Goal: Information Seeking & Learning: Learn about a topic

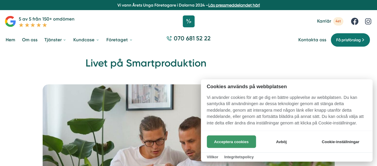
click at [231, 143] on button "Acceptera cookies" at bounding box center [231, 142] width 49 height 13
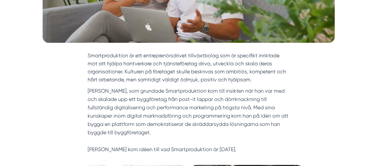
scroll to position [208, 0]
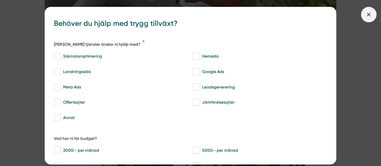
click at [367, 16] on icon at bounding box center [369, 14] width 7 height 7
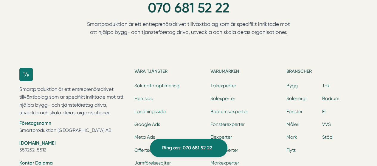
scroll to position [2475, 0]
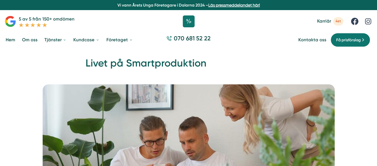
click at [32, 40] on link "Om oss" at bounding box center [30, 40] width 18 height 15
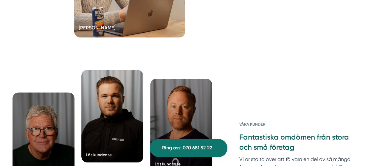
scroll to position [1339, 0]
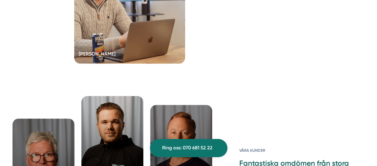
click at [115, 52] on h5 "Nicholas Thunberg" at bounding box center [97, 54] width 37 height 9
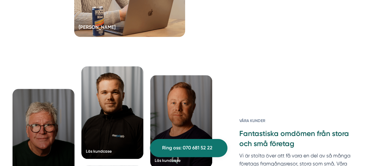
scroll to position [1250, 0]
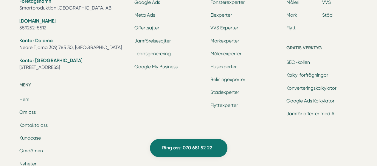
scroll to position [1935, 0]
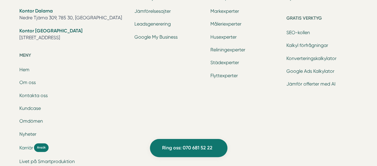
click at [22, 146] on span "Karriär" at bounding box center [26, 148] width 14 height 7
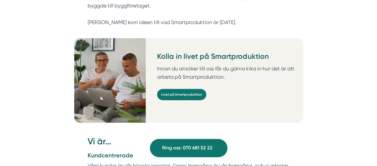
scroll to position [238, 0]
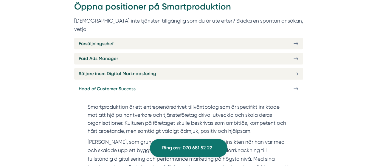
click at [99, 85] on span "Head of Customer Success" at bounding box center [107, 88] width 57 height 7
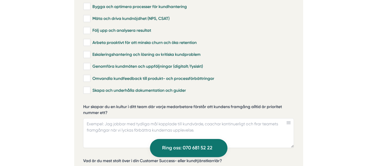
scroll to position [1161, 0]
